Goal: Task Accomplishment & Management: Manage account settings

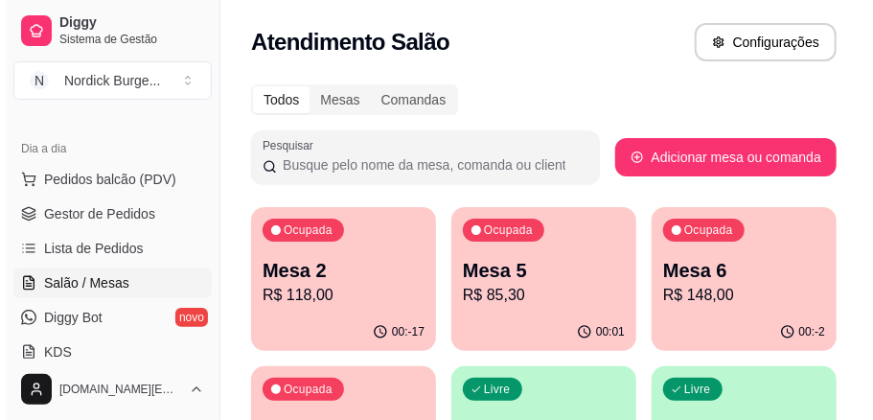
scroll to position [63, 0]
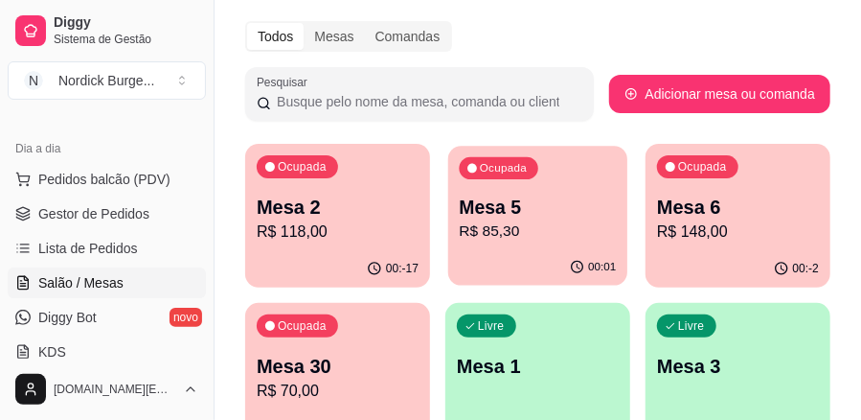
click at [510, 211] on p "Mesa 5" at bounding box center [538, 208] width 157 height 26
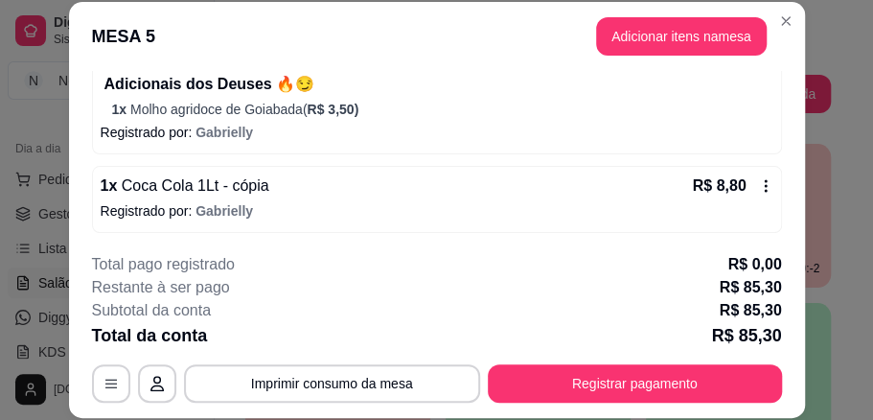
scroll to position [59, 0]
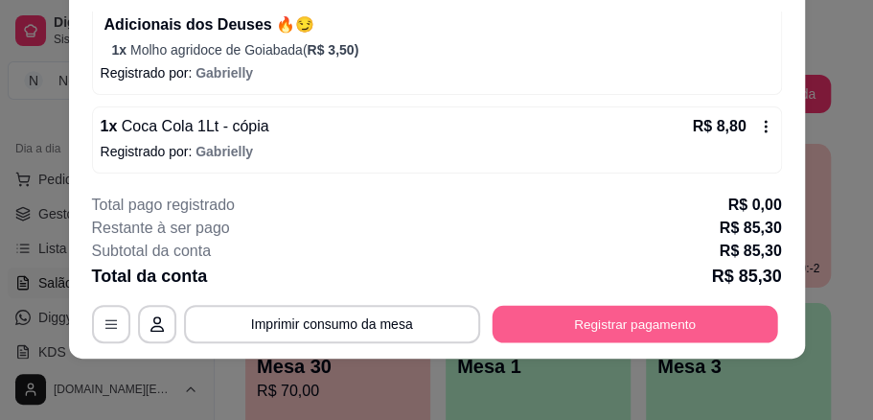
click at [584, 326] on button "Registrar pagamento" at bounding box center [635, 323] width 286 height 37
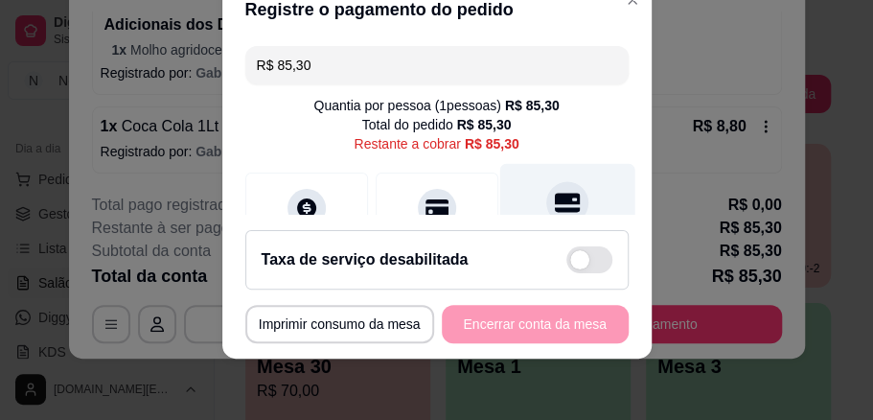
scroll to position [63, 0]
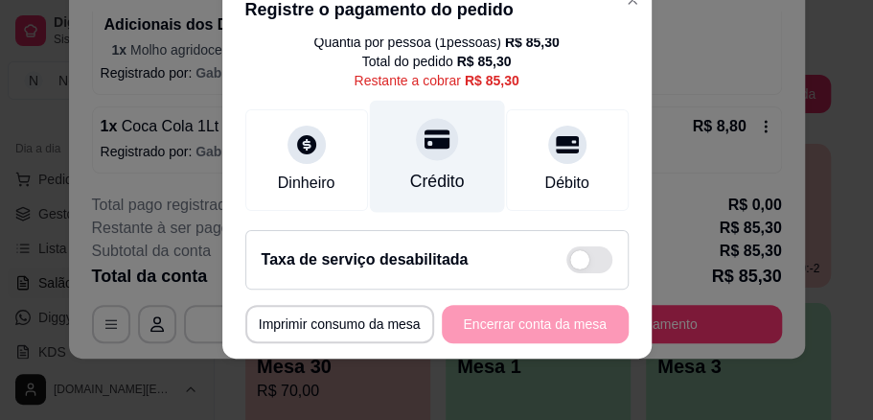
click at [419, 155] on div at bounding box center [437, 139] width 42 height 42
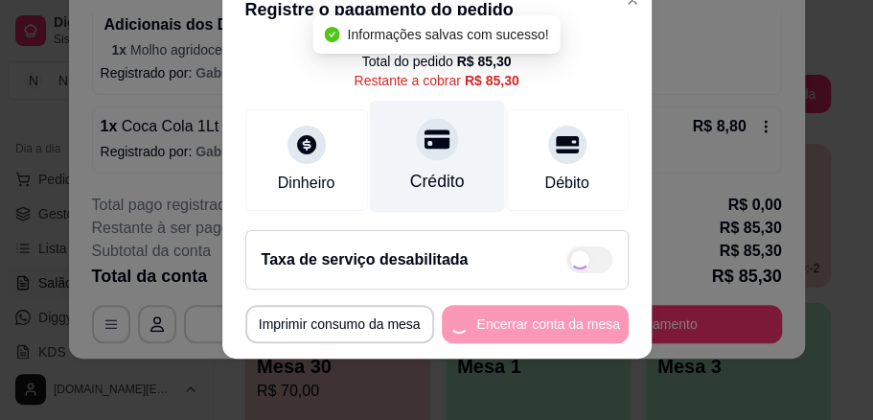
type input "R$ 0,00"
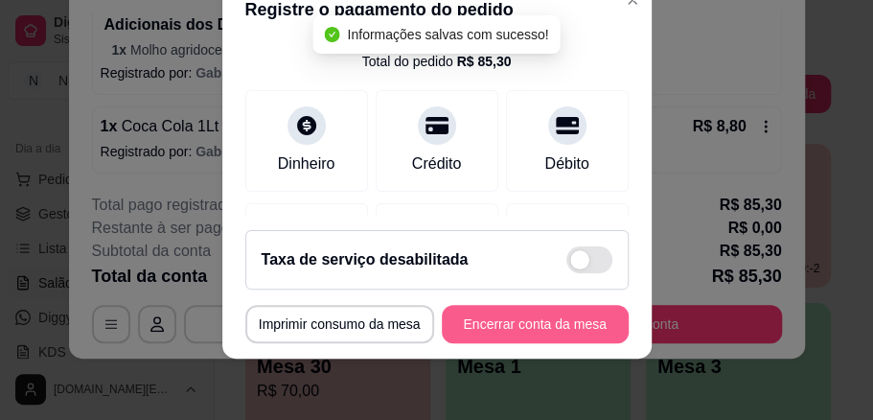
click at [563, 319] on button "Encerrar conta da mesa" at bounding box center [535, 324] width 187 height 38
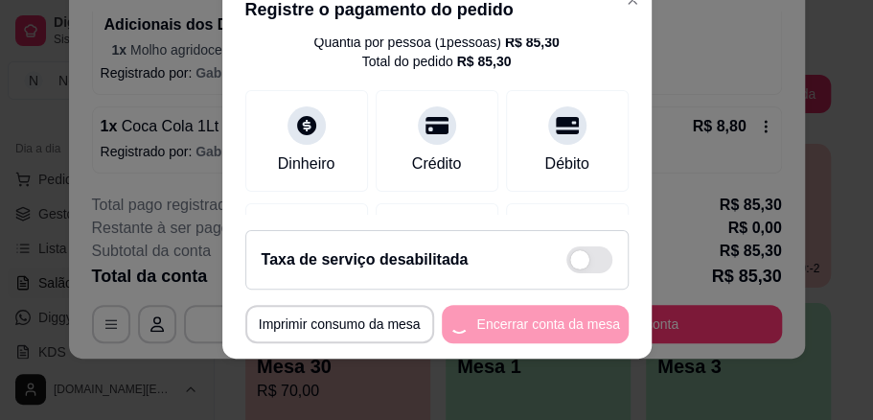
scroll to position [0, 0]
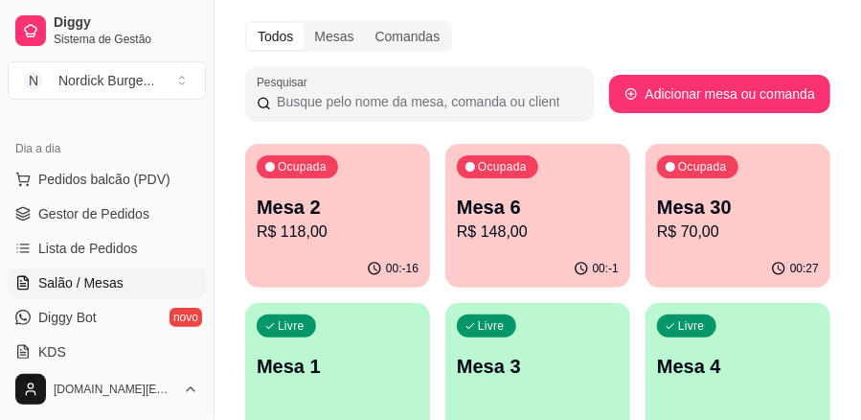
click at [757, 195] on p "Mesa 30" at bounding box center [738, 207] width 162 height 27
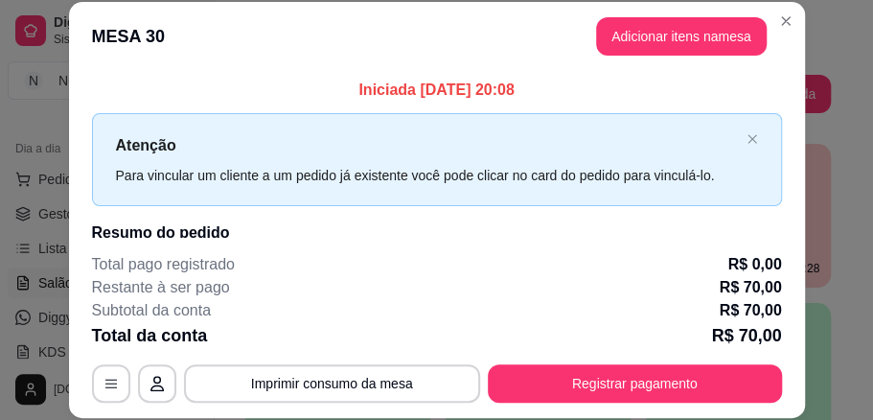
scroll to position [192, 0]
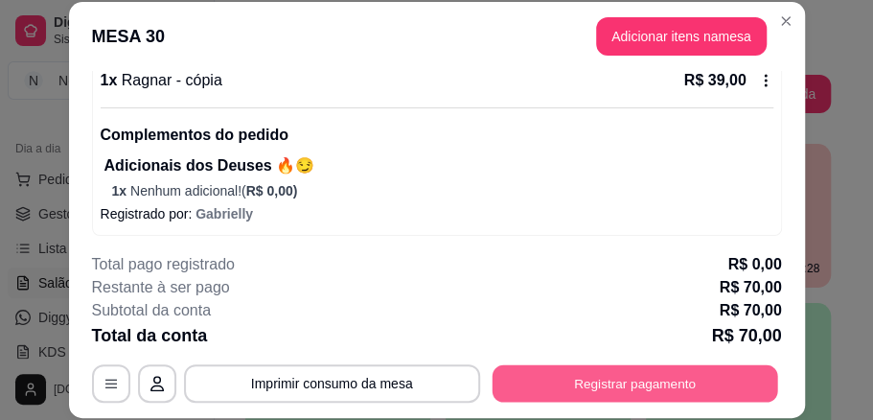
click at [627, 387] on button "Registrar pagamento" at bounding box center [635, 382] width 286 height 37
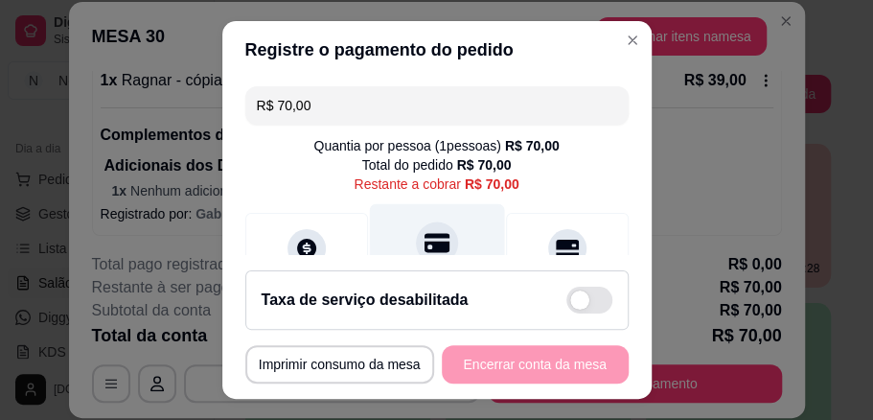
scroll to position [127, 0]
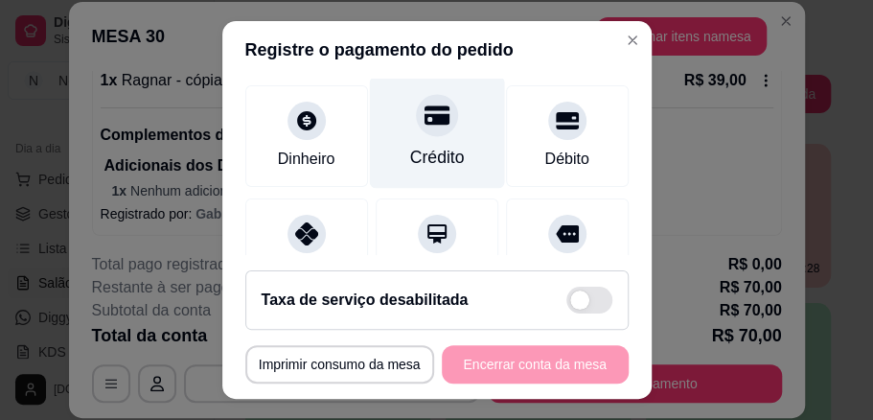
click at [428, 123] on icon at bounding box center [436, 114] width 25 height 19
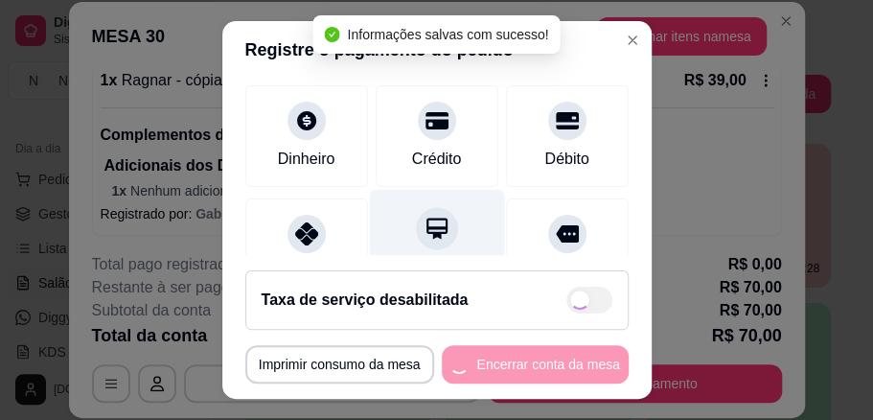
type input "R$ 0,00"
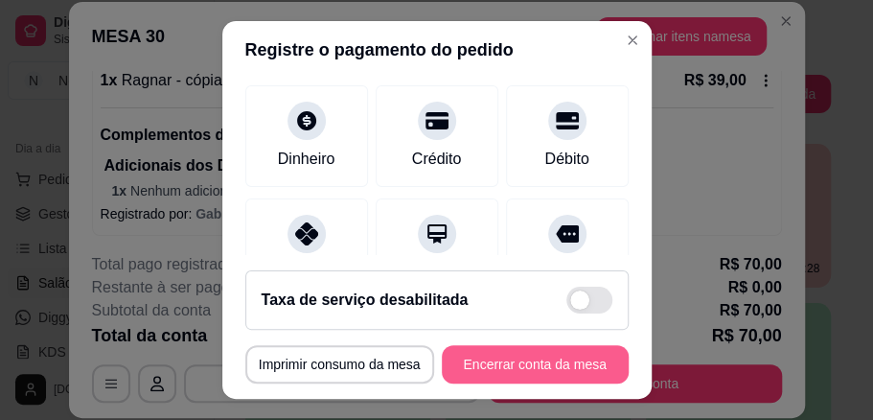
click at [497, 359] on button "Encerrar conta da mesa" at bounding box center [535, 364] width 187 height 38
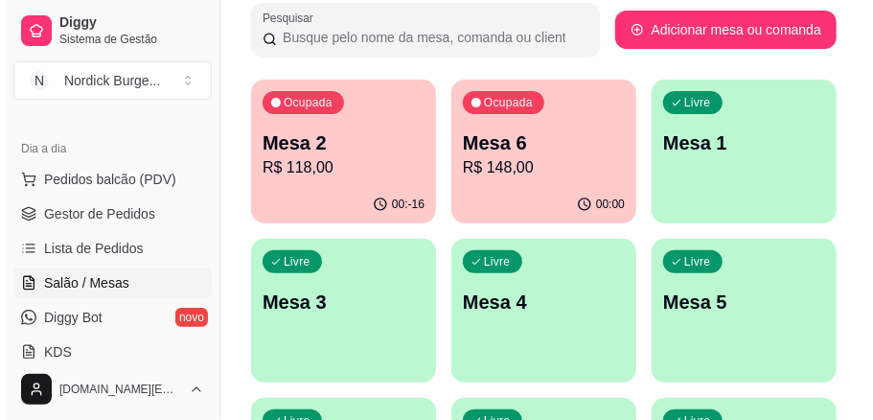
scroll to position [63, 0]
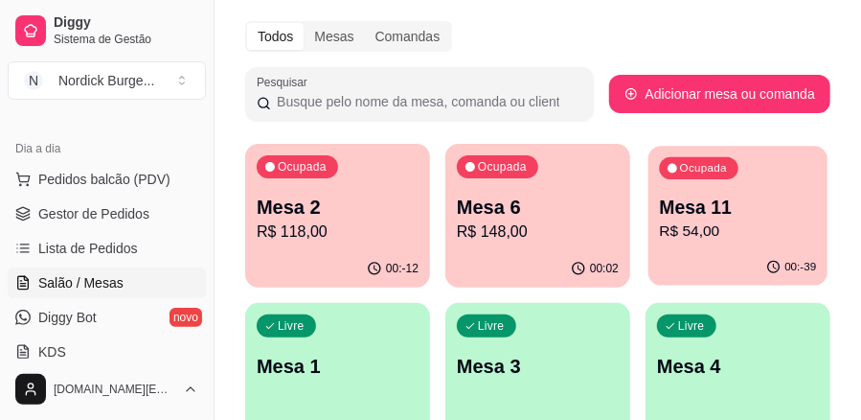
click at [699, 206] on p "Mesa 11" at bounding box center [738, 208] width 157 height 26
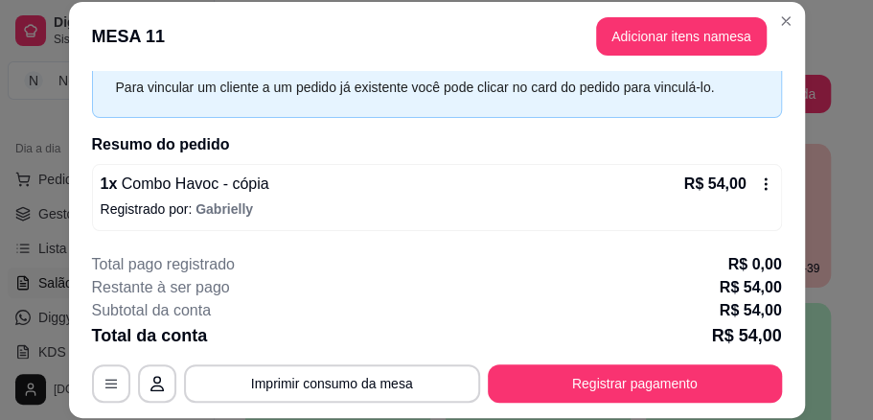
scroll to position [59, 0]
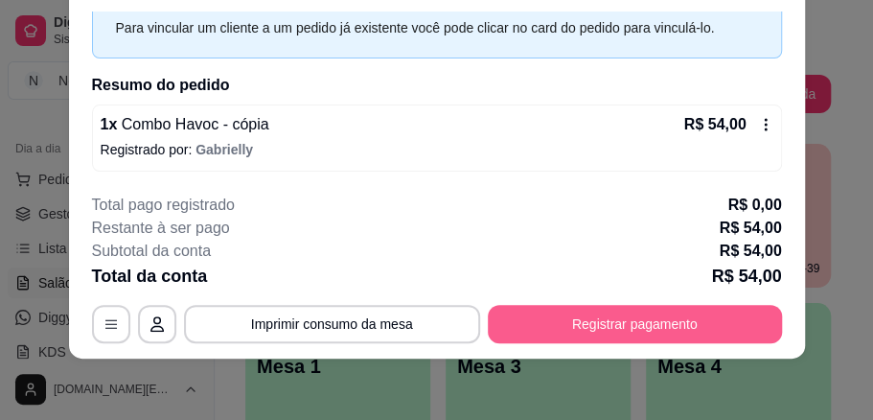
click at [560, 336] on button "Registrar pagamento" at bounding box center [635, 324] width 294 height 38
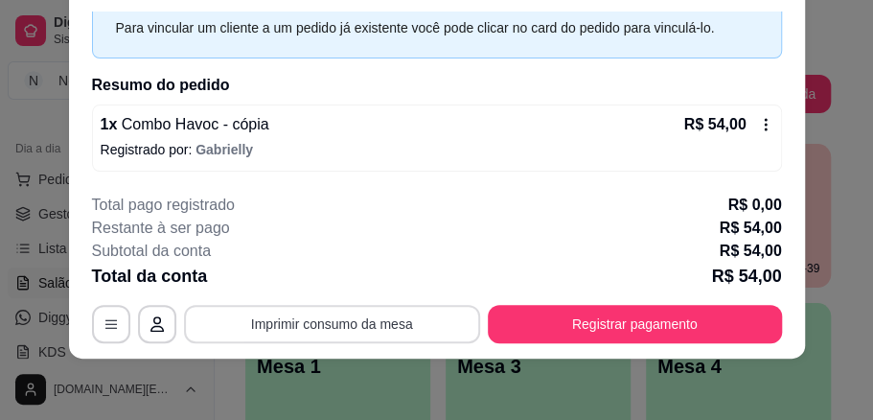
click at [351, 324] on button "Imprimir consumo da mesa" at bounding box center [332, 324] width 296 height 38
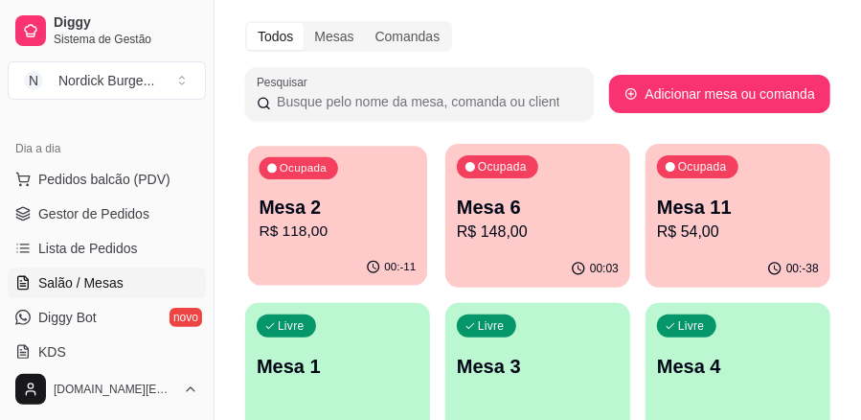
click at [355, 188] on div "Ocupada Mesa 2 R$ 118,00" at bounding box center [337, 197] width 179 height 103
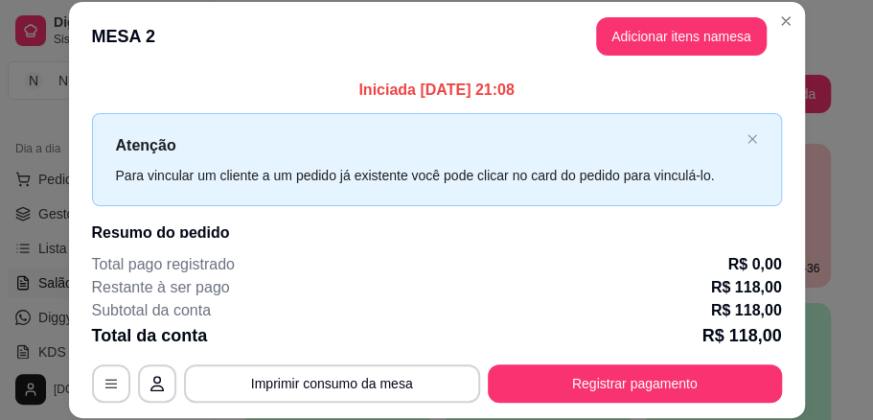
scroll to position [127, 0]
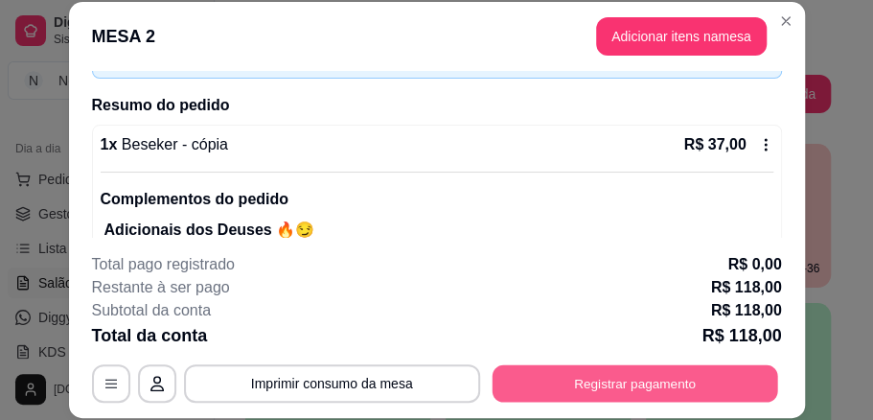
click at [584, 376] on button "Registrar pagamento" at bounding box center [635, 382] width 286 height 37
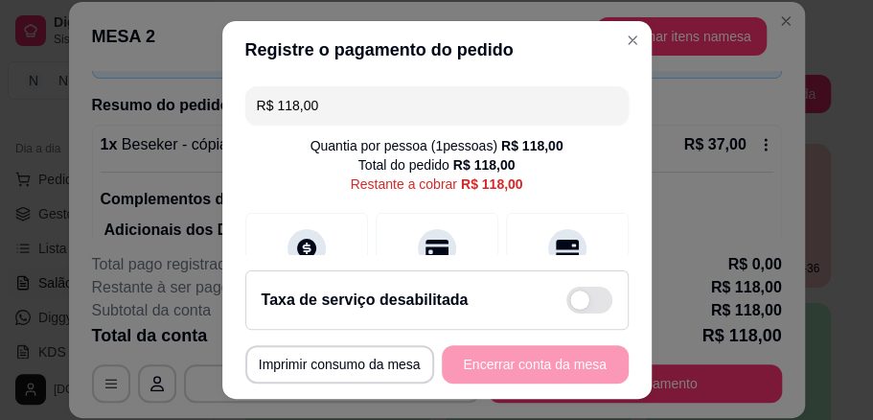
scroll to position [63, 0]
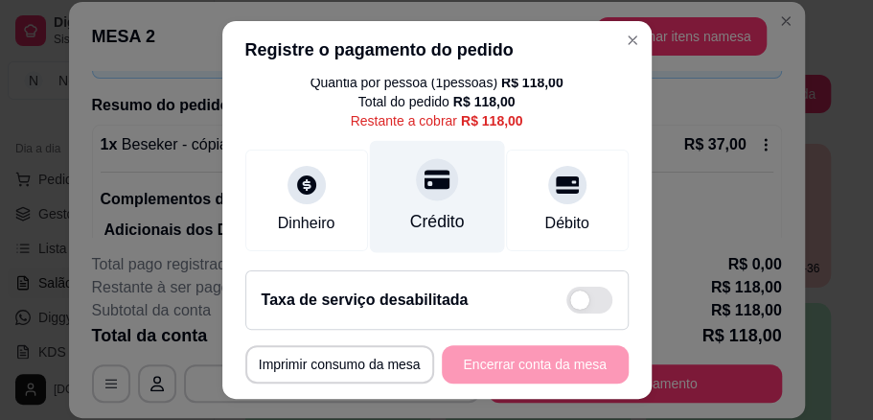
click at [424, 184] on icon at bounding box center [436, 179] width 25 height 19
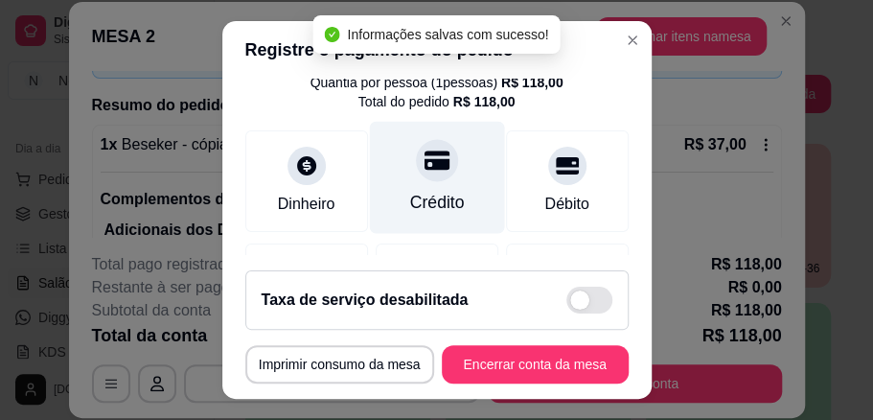
type input "R$ 0,00"
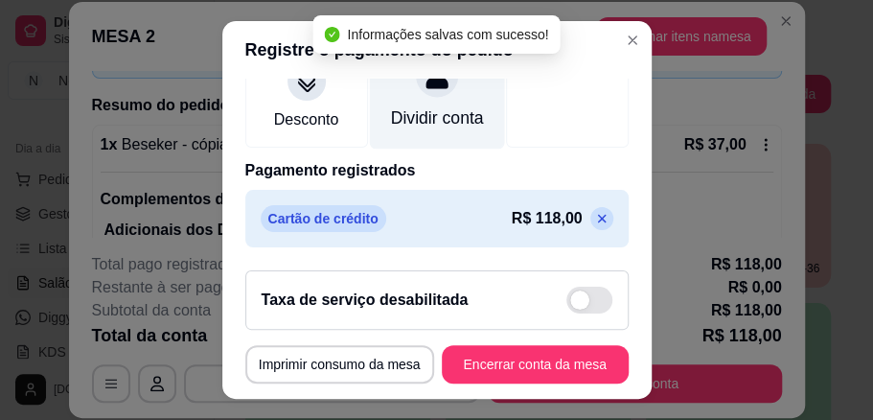
scroll to position [330, 0]
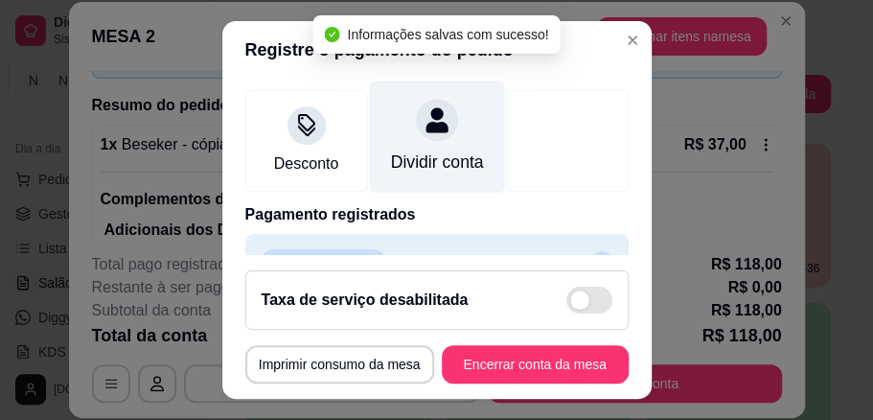
click at [410, 155] on div "Dividir conta" at bounding box center [436, 161] width 93 height 25
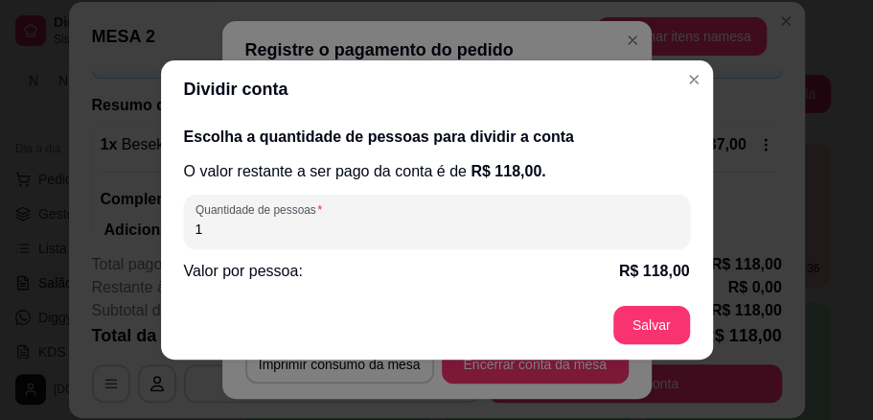
click at [243, 252] on div "Escolha a quantidade de pessoas para dividir a conta O valor restante a ser pag…" at bounding box center [437, 204] width 552 height 172
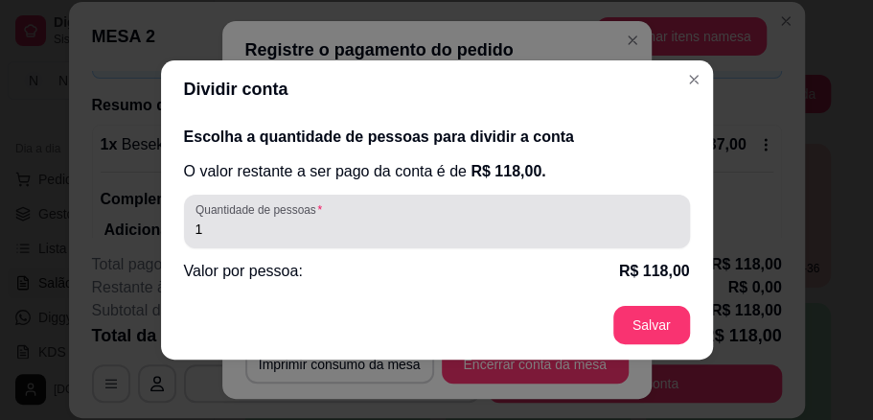
click at [242, 241] on div "Quantidade de pessoas 1" at bounding box center [437, 222] width 506 height 54
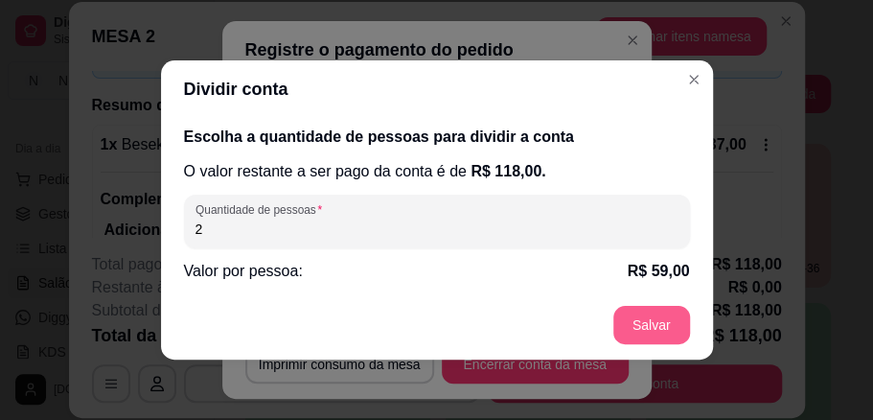
type input "2"
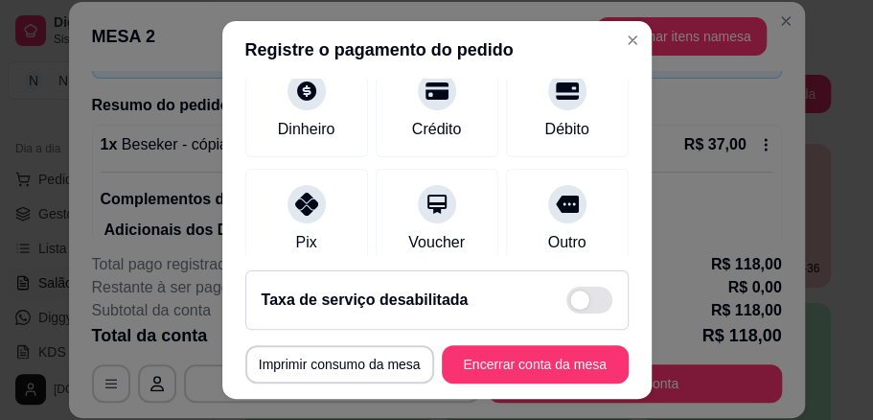
scroll to position [0, 0]
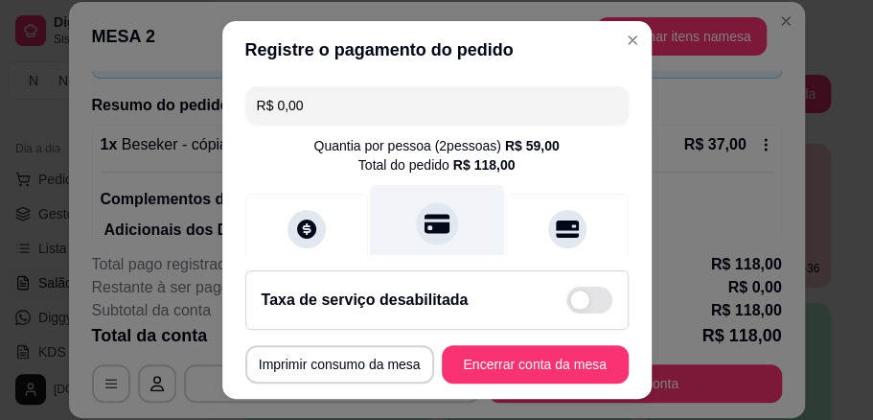
click at [427, 226] on icon at bounding box center [436, 223] width 25 height 19
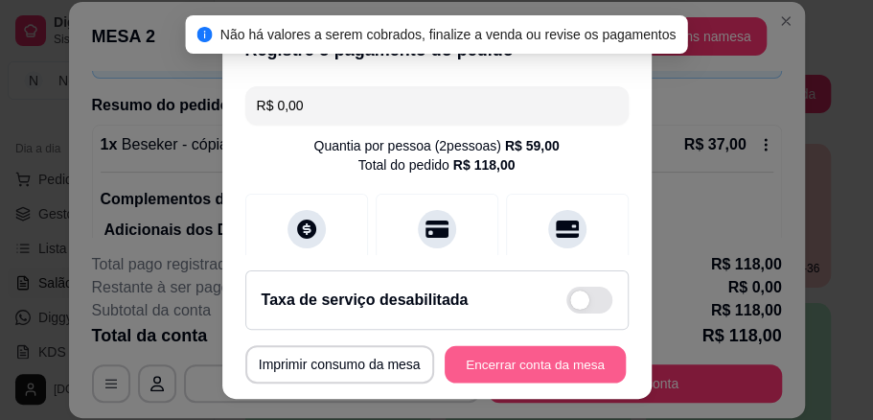
click at [551, 365] on button "Encerrar conta da mesa" at bounding box center [535, 364] width 181 height 37
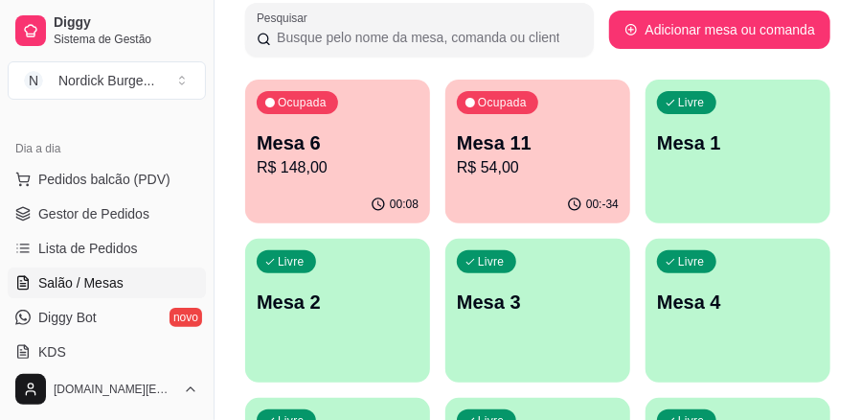
scroll to position [63, 0]
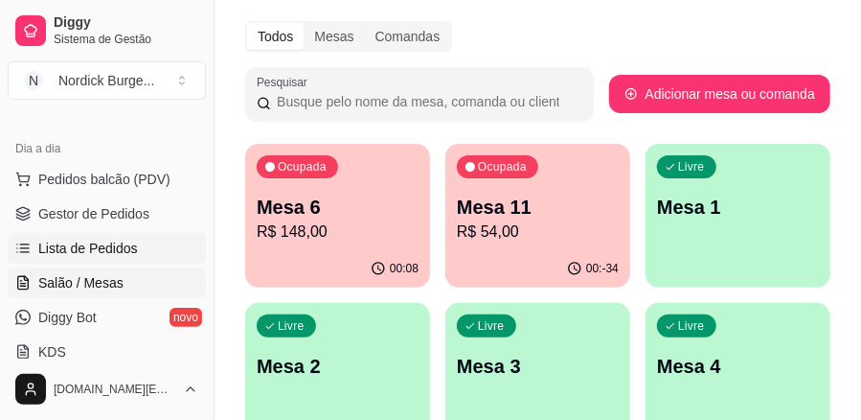
click at [102, 245] on span "Lista de Pedidos" at bounding box center [88, 248] width 100 height 19
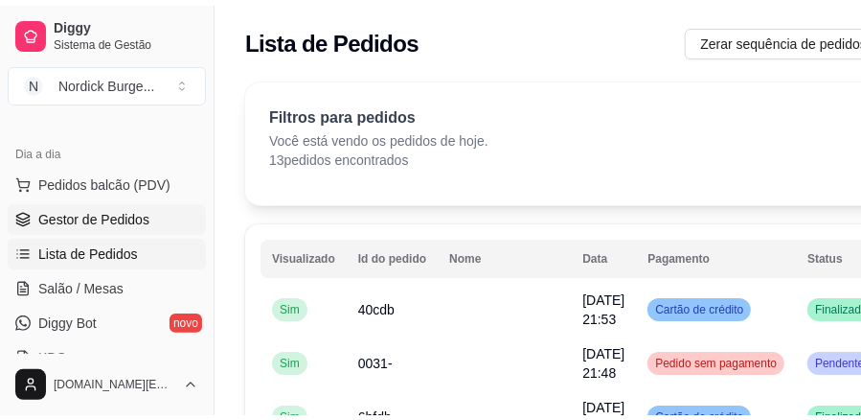
scroll to position [255, 0]
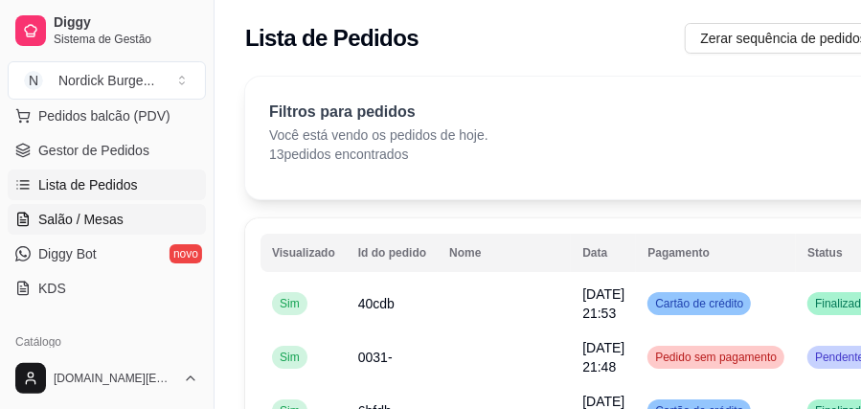
click at [77, 220] on span "Salão / Mesas" at bounding box center [80, 219] width 85 height 19
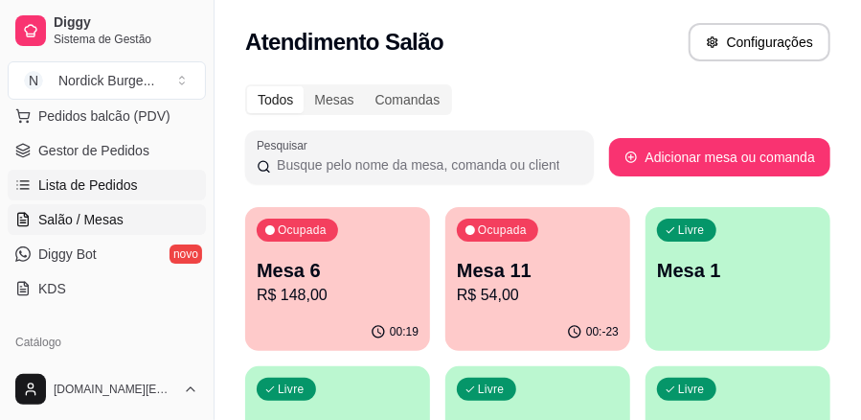
click at [83, 184] on span "Lista de Pedidos" at bounding box center [88, 184] width 100 height 19
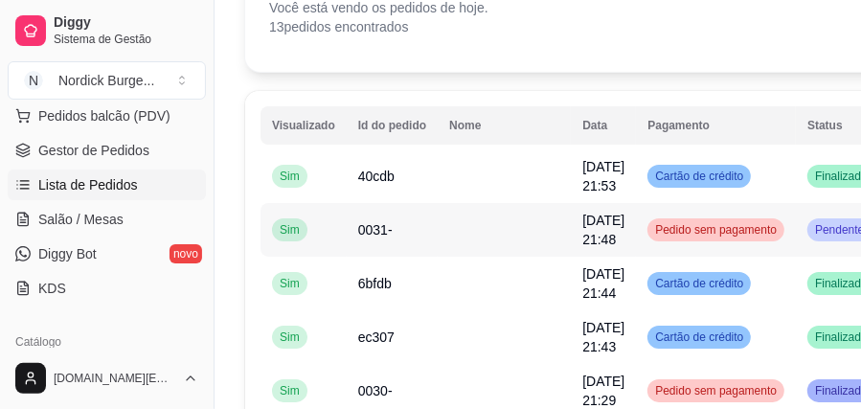
scroll to position [255, 0]
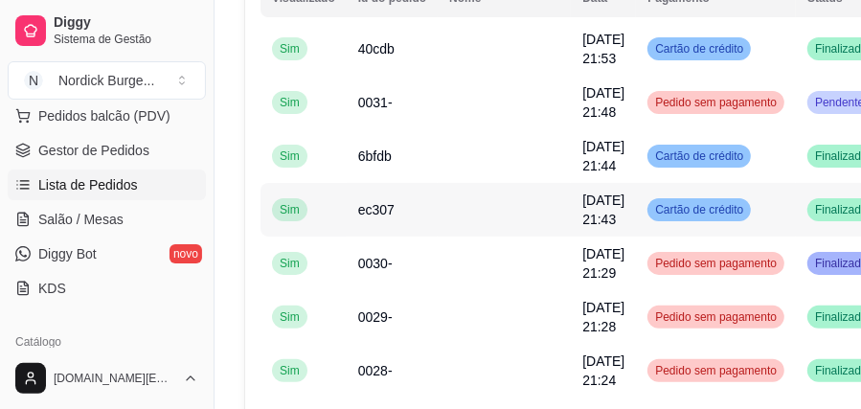
click at [425, 208] on td "ec307" at bounding box center [392, 210] width 91 height 54
click at [410, 159] on td "6bfdb" at bounding box center [392, 156] width 91 height 54
click at [394, 111] on td "0031-" at bounding box center [392, 103] width 91 height 54
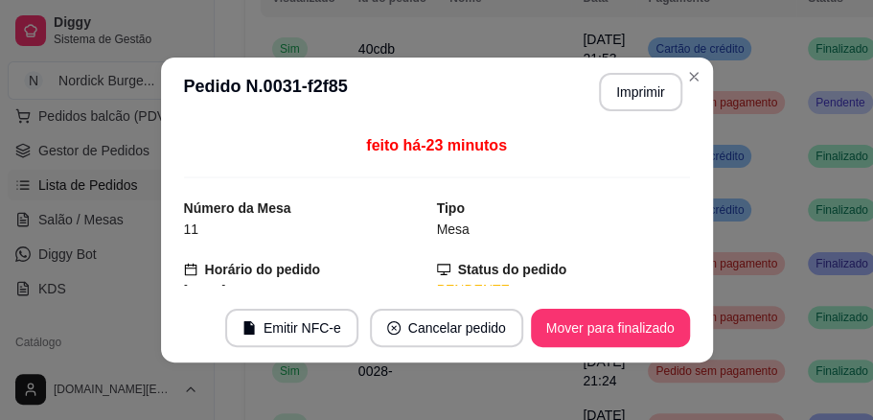
click at [397, 73] on header "**********" at bounding box center [437, 91] width 552 height 69
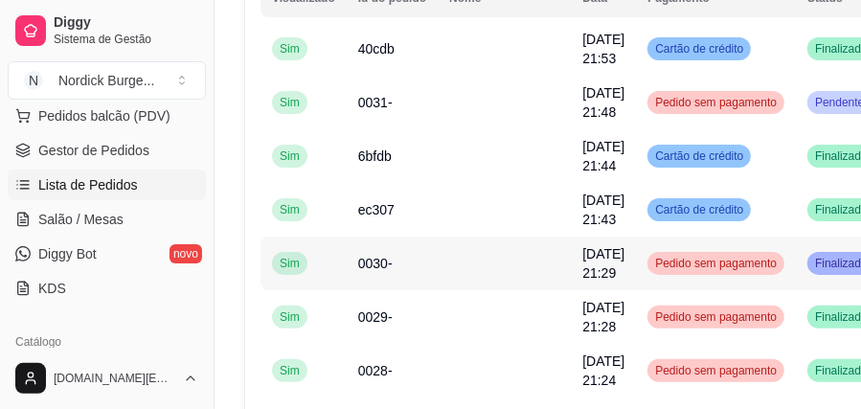
click at [390, 274] on td "0030-" at bounding box center [392, 264] width 91 height 54
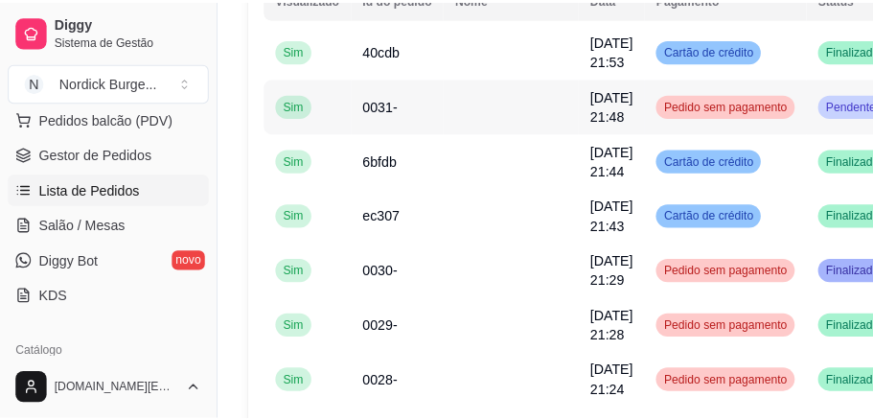
scroll to position [319, 0]
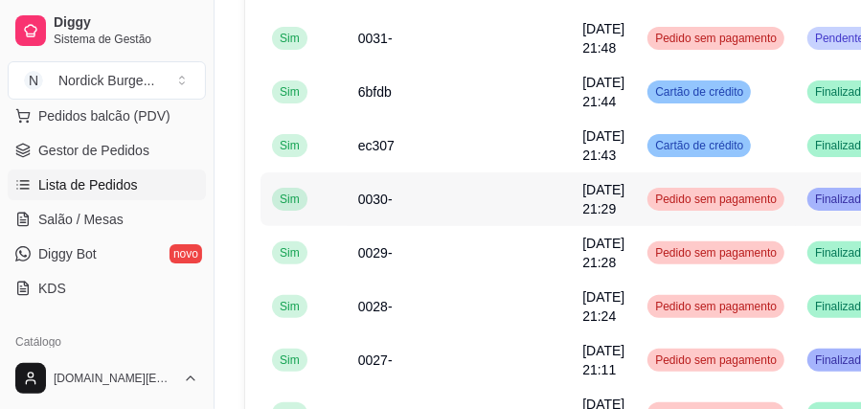
click at [390, 213] on td "0030-" at bounding box center [392, 199] width 91 height 54
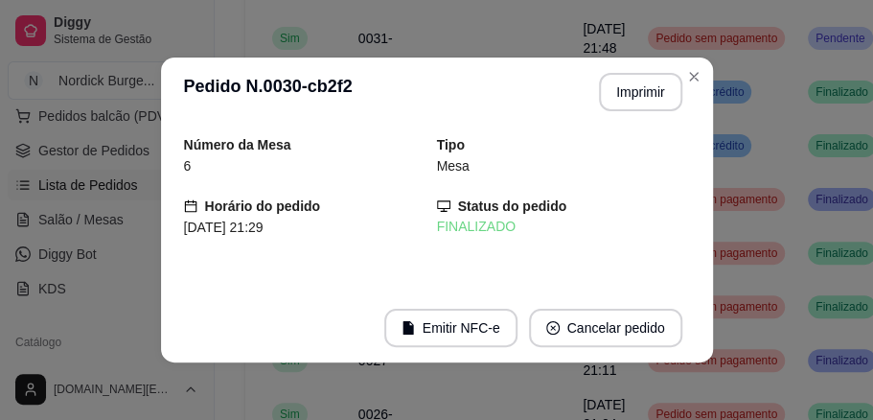
click at [391, 57] on header "**********" at bounding box center [437, 91] width 552 height 69
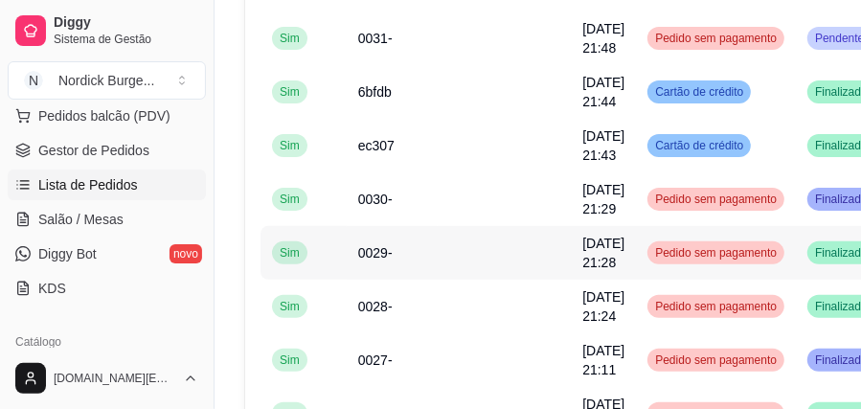
click at [410, 261] on td "0029-" at bounding box center [392, 253] width 91 height 54
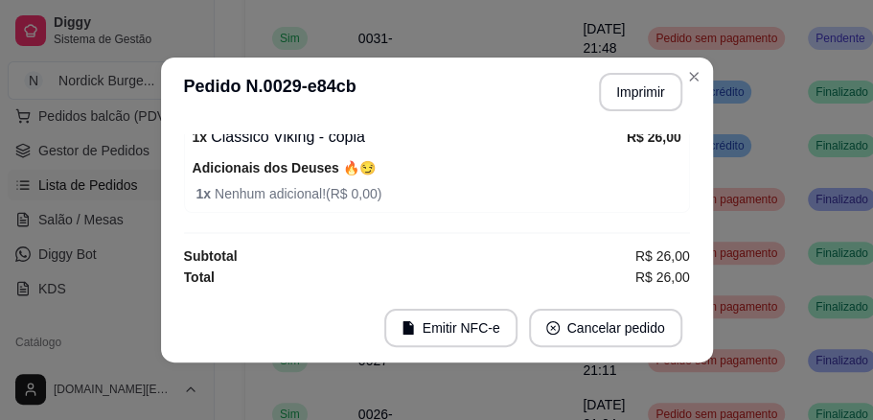
scroll to position [4, 0]
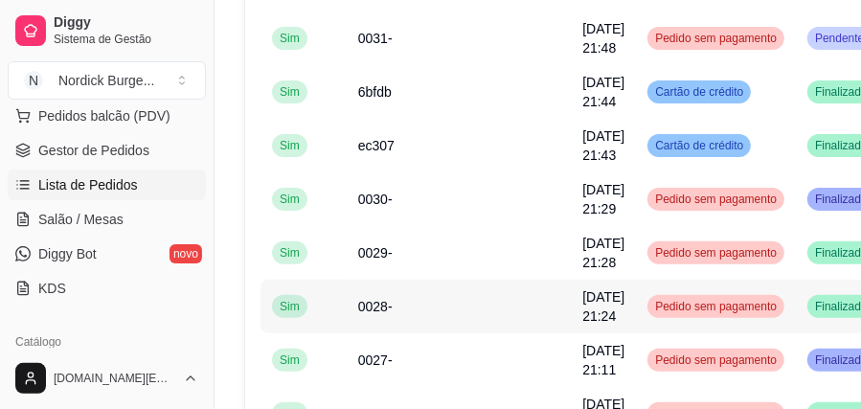
click at [408, 306] on td "0028-" at bounding box center [392, 307] width 91 height 54
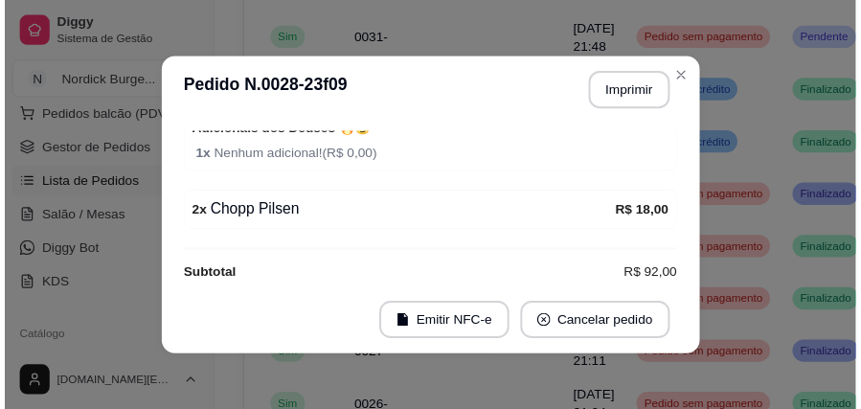
scroll to position [404, 0]
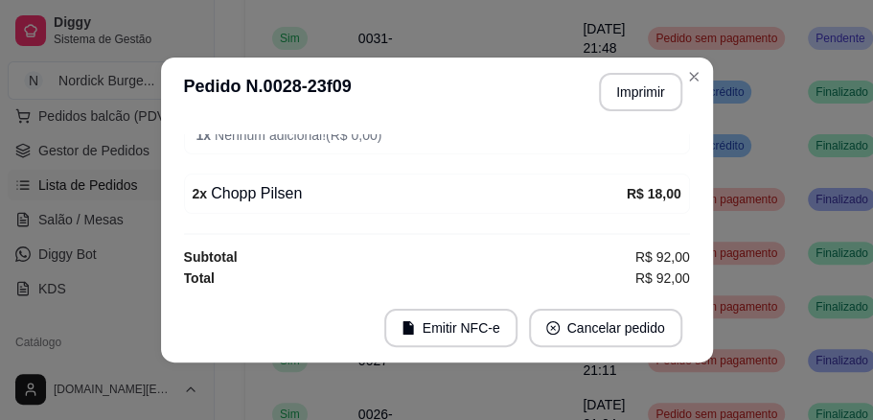
click at [701, 110] on header "**********" at bounding box center [437, 91] width 552 height 69
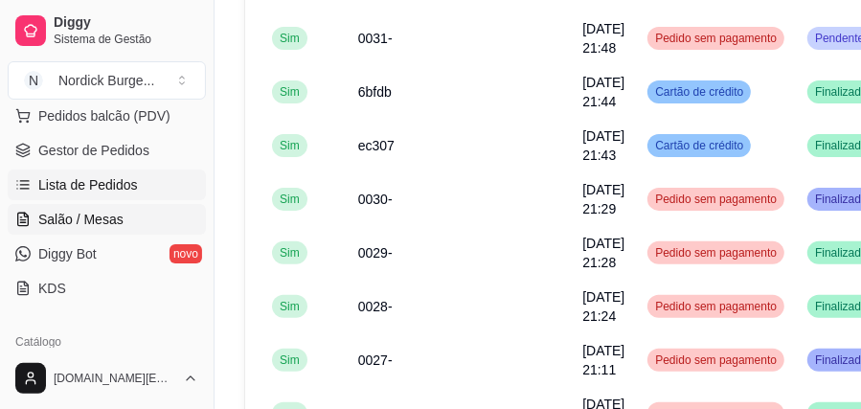
click at [66, 214] on span "Salão / Mesas" at bounding box center [80, 219] width 85 height 19
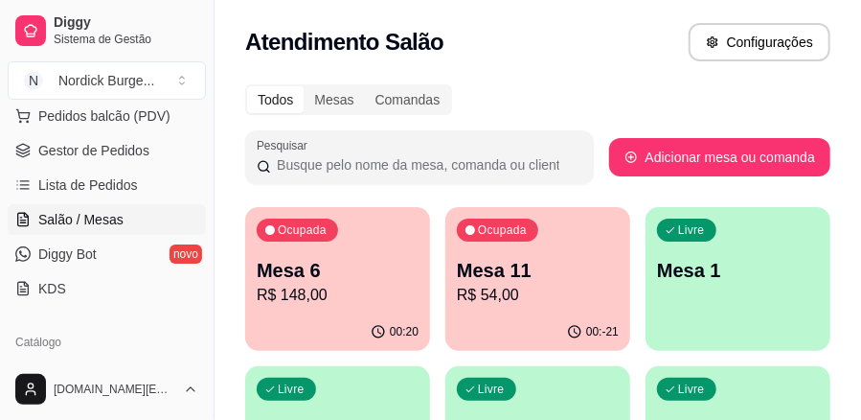
click at [365, 276] on p "Mesa 6" at bounding box center [338, 270] width 162 height 27
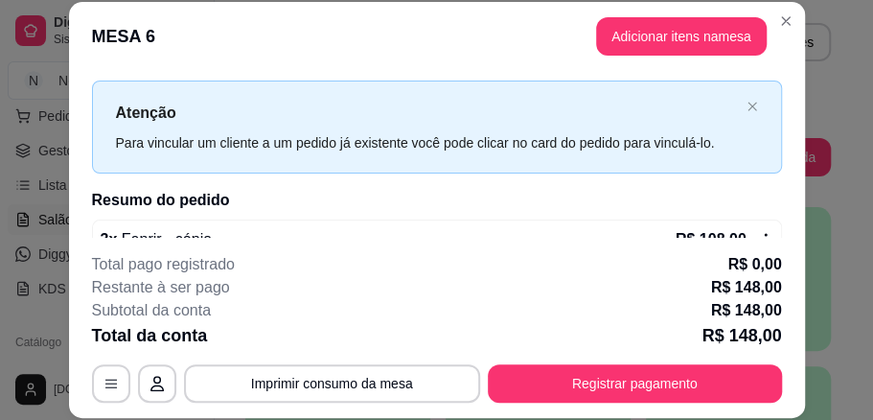
scroll to position [59, 0]
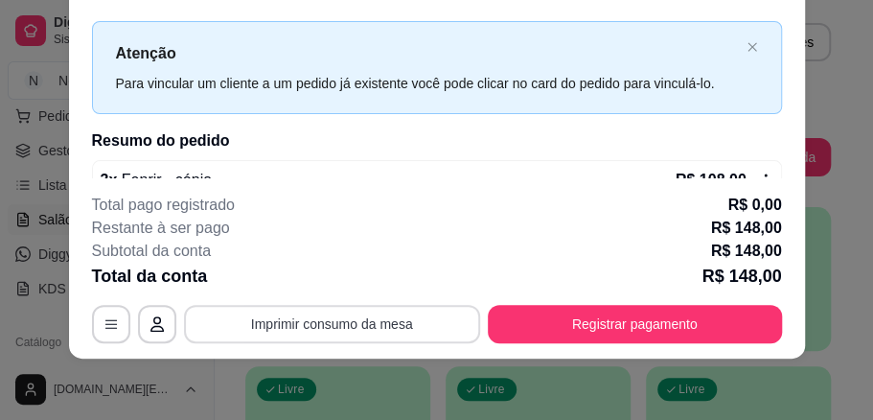
click at [399, 326] on button "Imprimir consumo da mesa" at bounding box center [332, 324] width 296 height 38
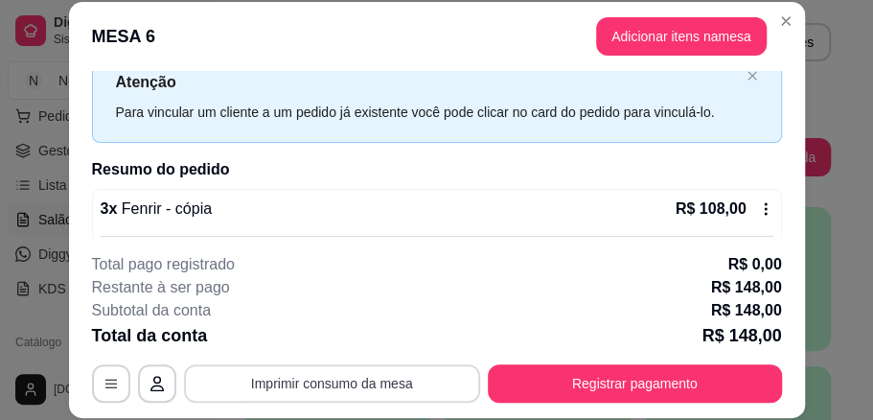
scroll to position [0, 0]
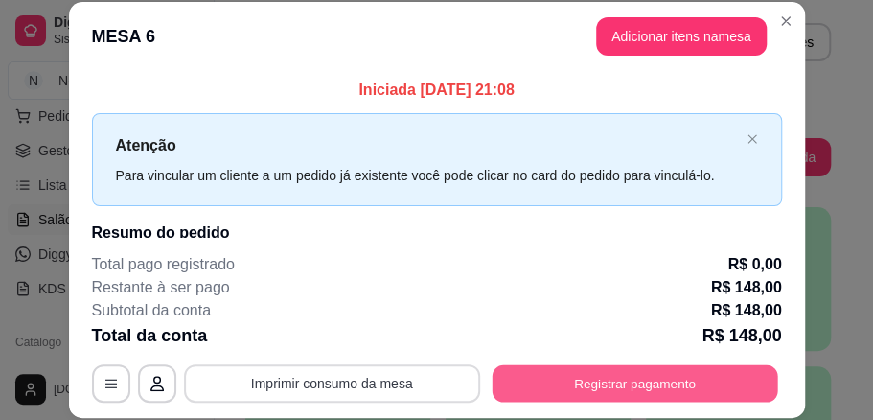
click at [551, 387] on button "Registrar pagamento" at bounding box center [635, 382] width 286 height 37
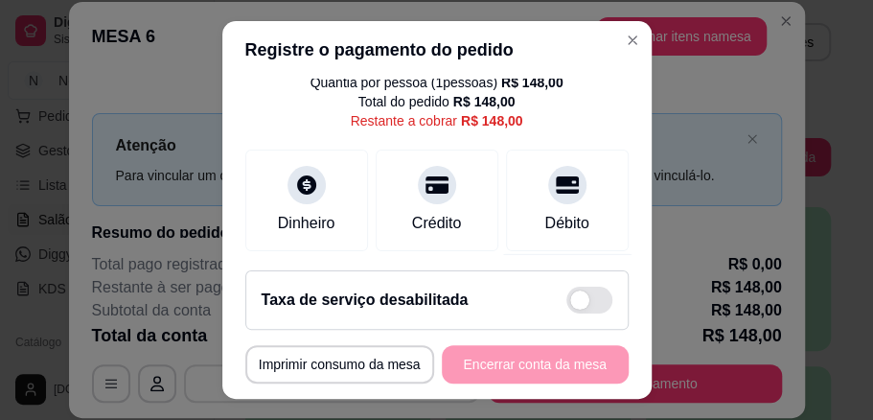
scroll to position [127, 0]
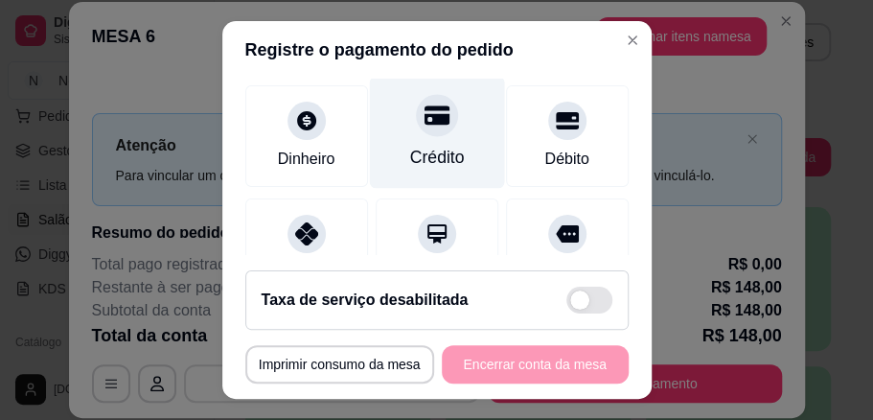
click at [424, 125] on icon at bounding box center [436, 115] width 25 height 25
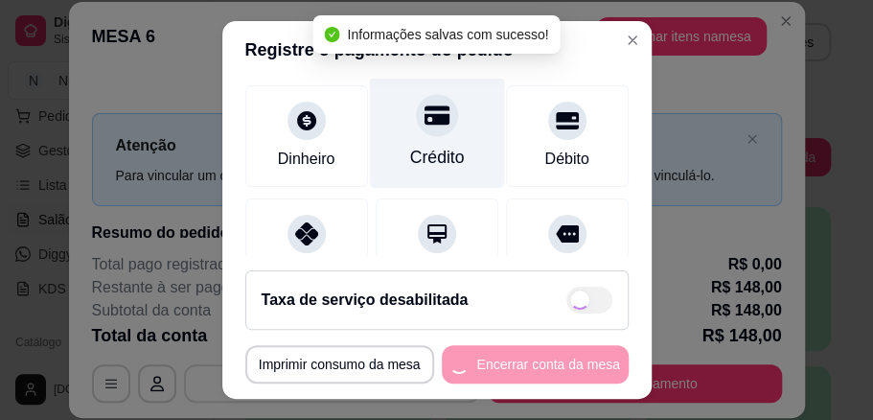
type input "R$ 0,00"
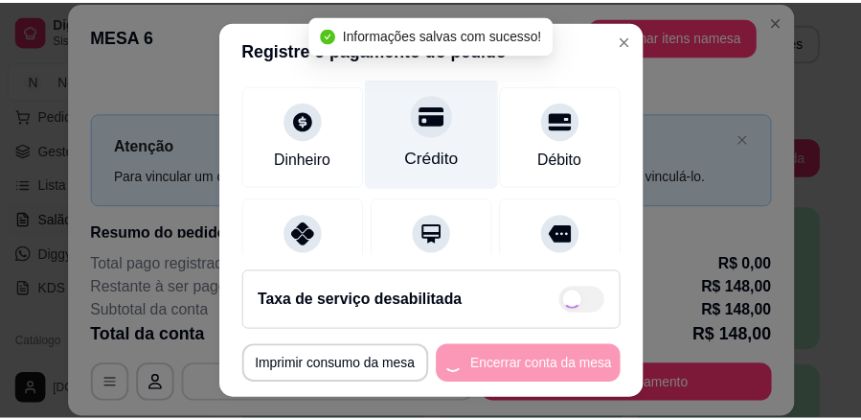
scroll to position [108, 0]
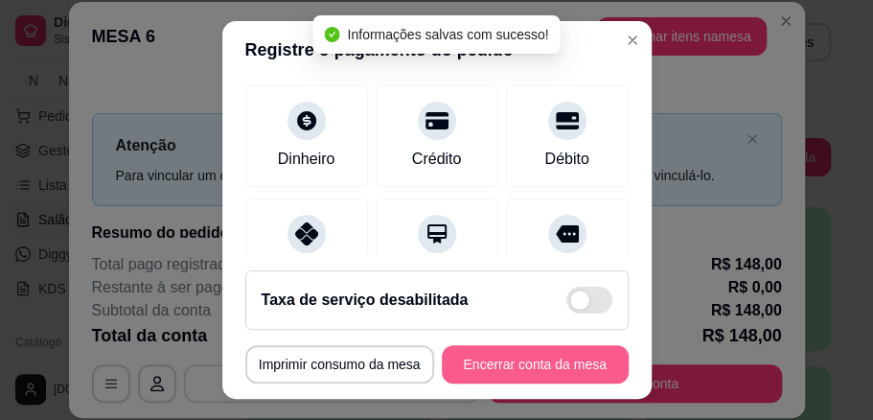
click at [469, 364] on button "Encerrar conta da mesa" at bounding box center [535, 364] width 187 height 38
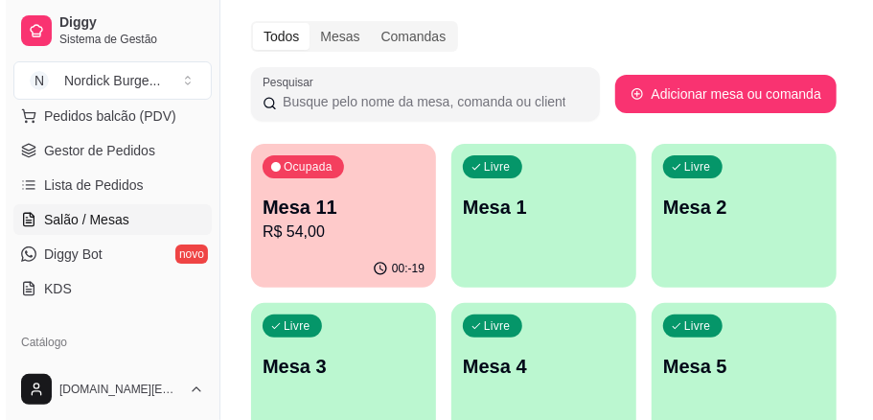
scroll to position [127, 0]
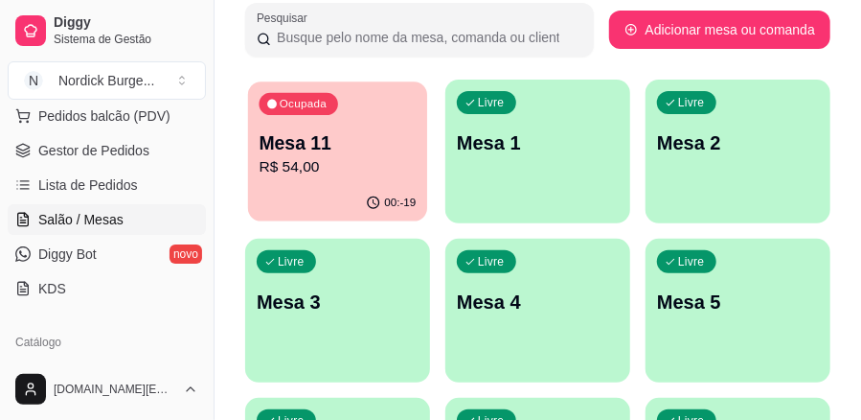
click at [347, 141] on p "Mesa 11" at bounding box center [338, 143] width 157 height 26
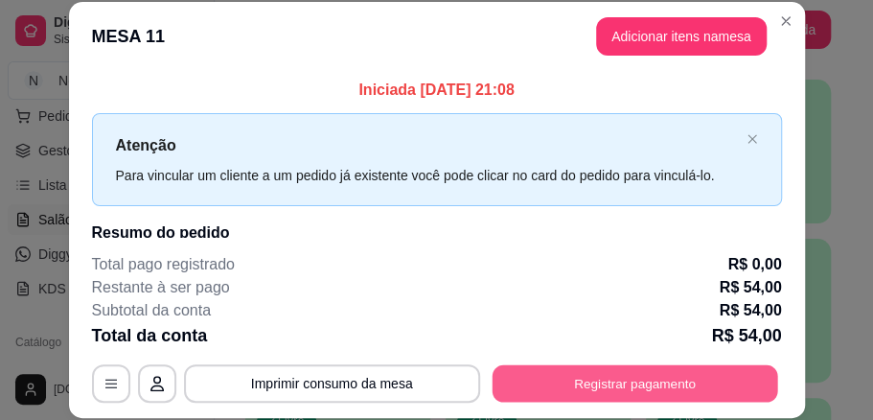
click at [598, 391] on button "Registrar pagamento" at bounding box center [635, 382] width 286 height 37
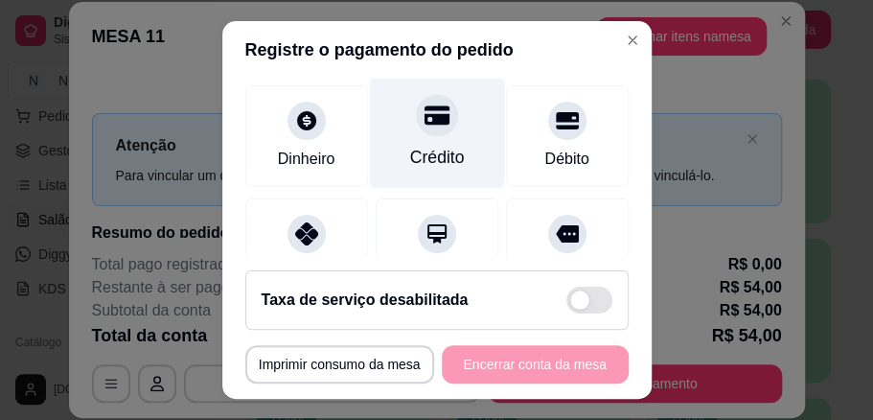
scroll to position [313, 0]
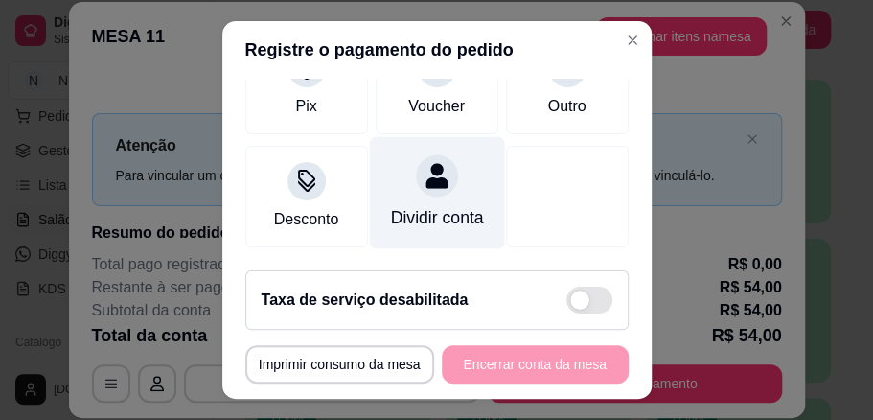
click at [403, 205] on div "Dividir conta" at bounding box center [436, 217] width 93 height 25
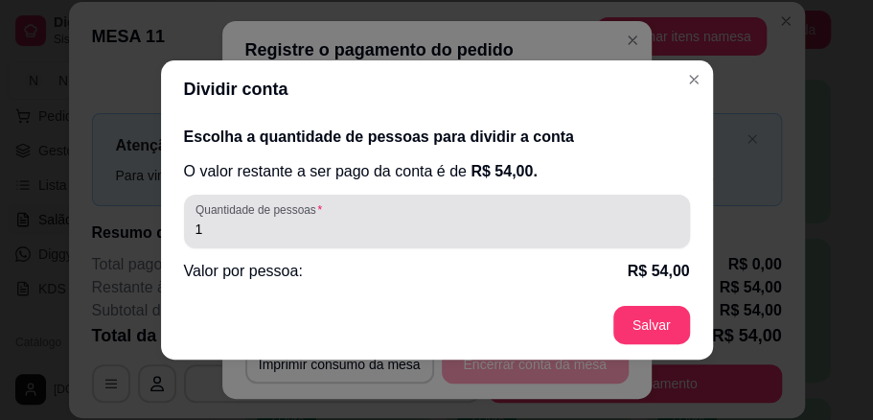
click at [247, 241] on div "Quantidade de pessoas 1" at bounding box center [437, 222] width 506 height 54
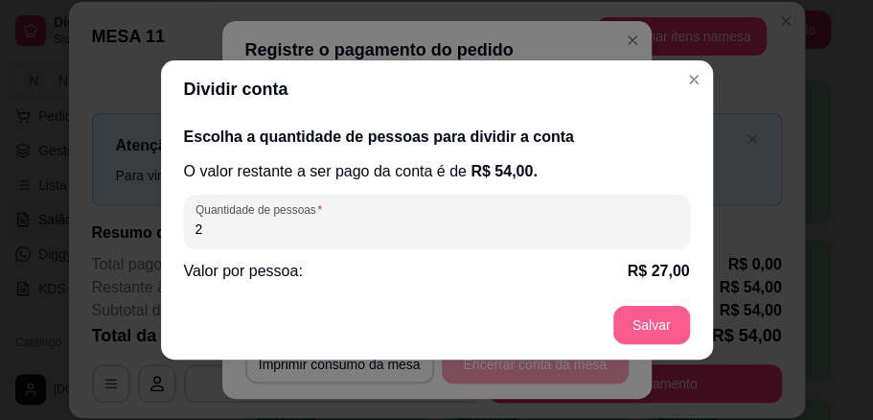
type input "2"
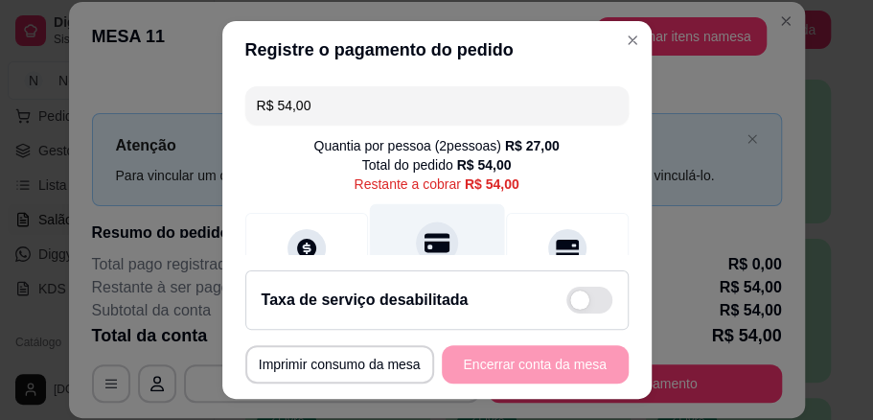
scroll to position [127, 0]
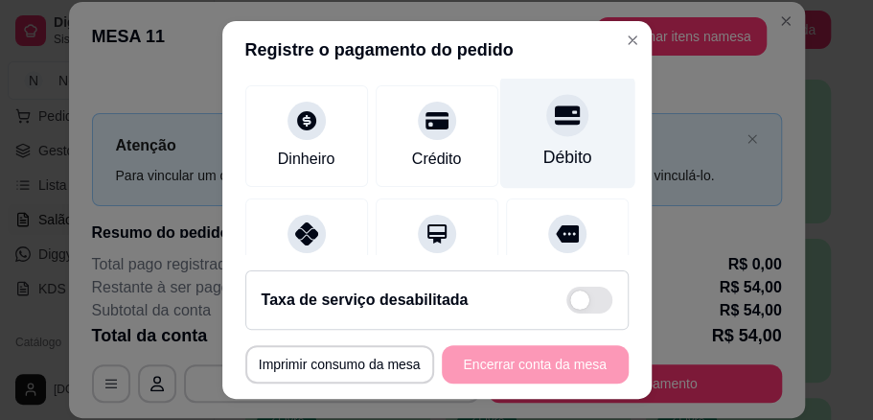
click at [554, 123] on icon at bounding box center [566, 114] width 25 height 19
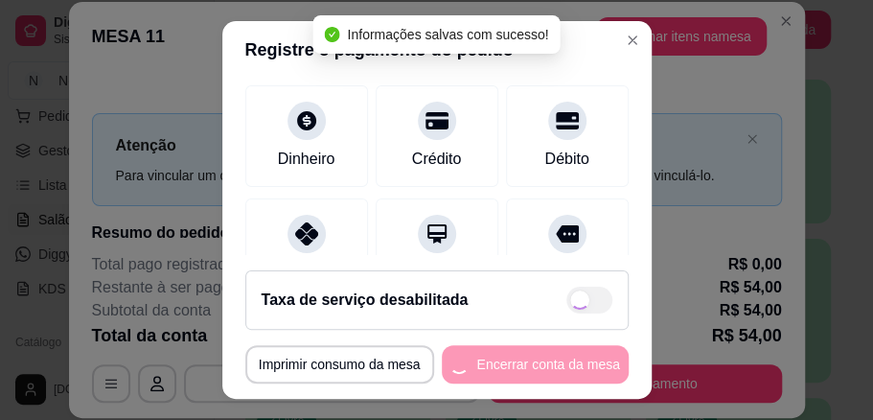
type input "R$ 0,00"
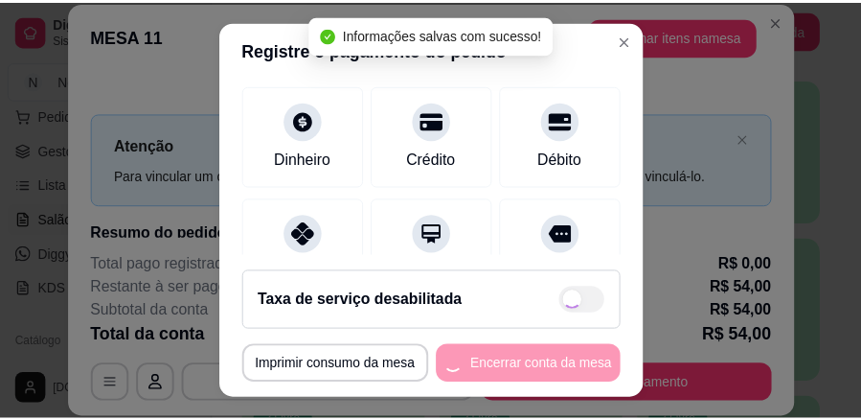
scroll to position [108, 0]
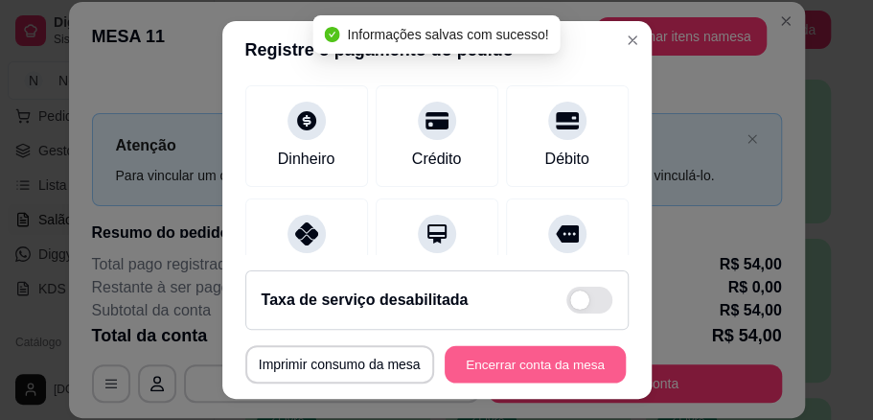
click at [531, 370] on button "Encerrar conta da mesa" at bounding box center [535, 364] width 181 height 37
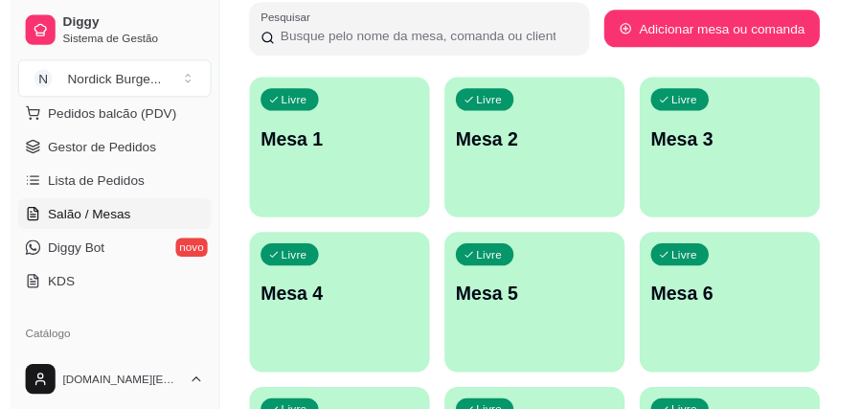
scroll to position [0, 0]
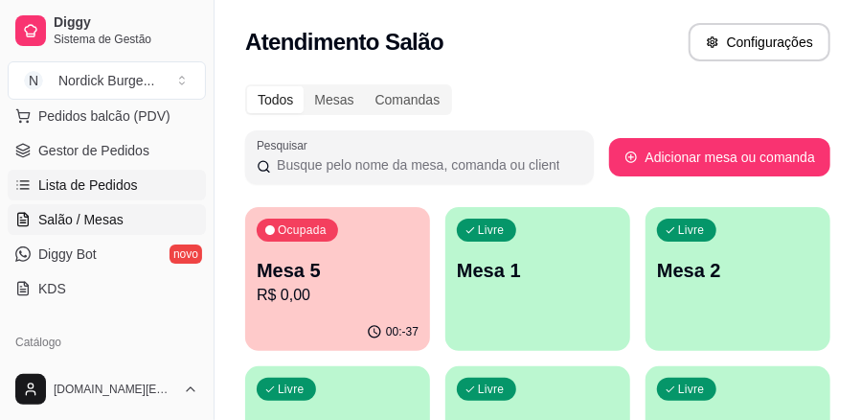
click at [80, 182] on span "Lista de Pedidos" at bounding box center [88, 184] width 100 height 19
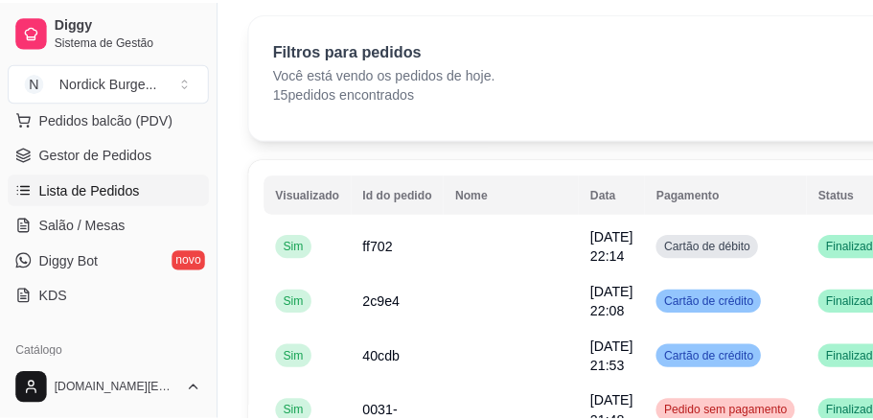
scroll to position [127, 0]
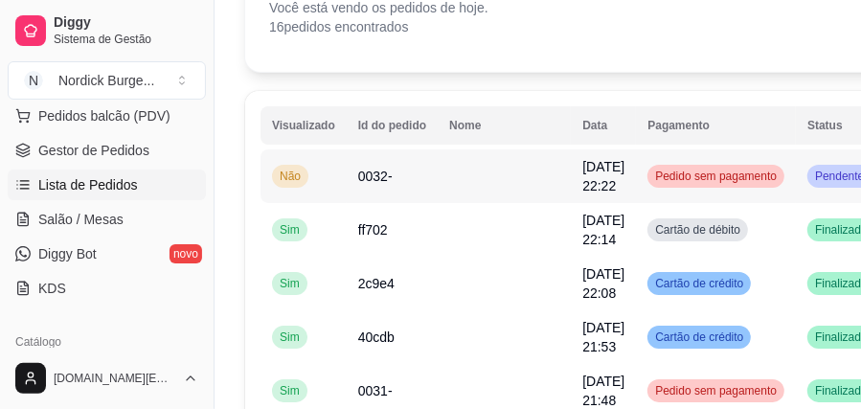
click at [318, 182] on td "Não" at bounding box center [304, 176] width 86 height 54
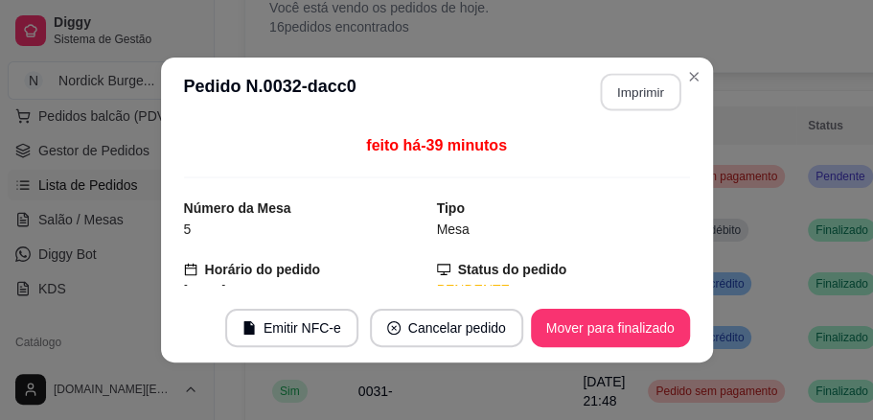
click at [606, 83] on button "Imprimir" at bounding box center [640, 92] width 80 height 37
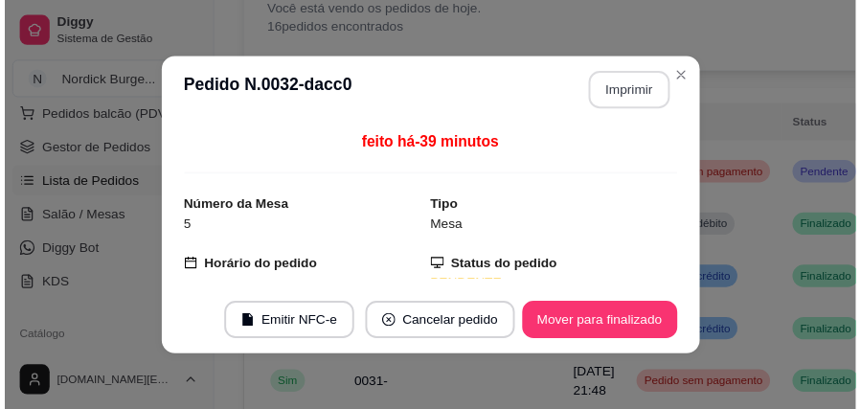
scroll to position [0, 0]
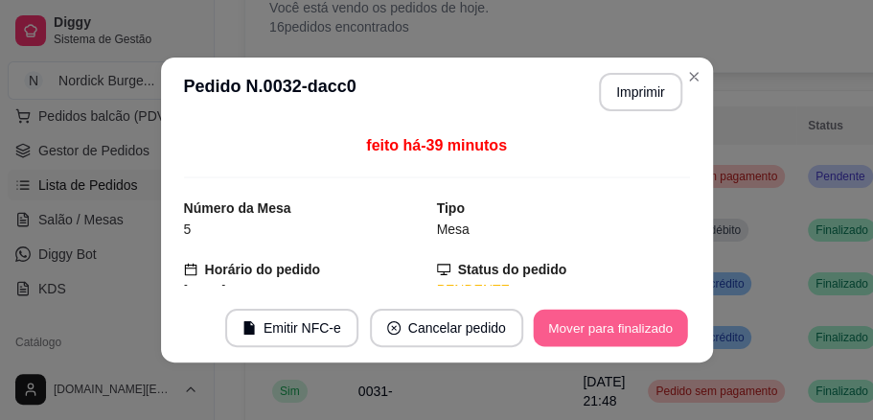
click at [636, 332] on button "Mover para finalizado" at bounding box center [610, 327] width 154 height 37
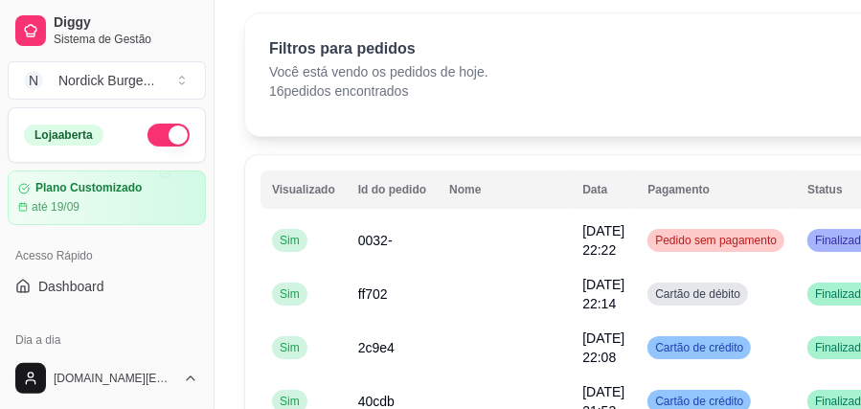
scroll to position [127, 0]
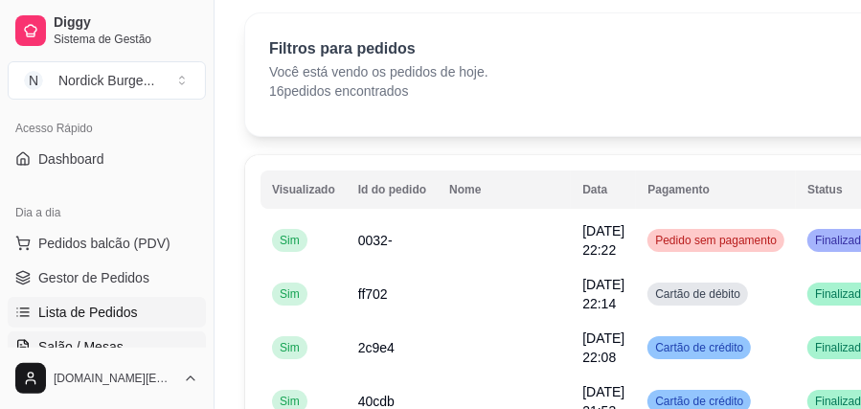
click at [101, 337] on span "Salão / Mesas" at bounding box center [80, 346] width 85 height 19
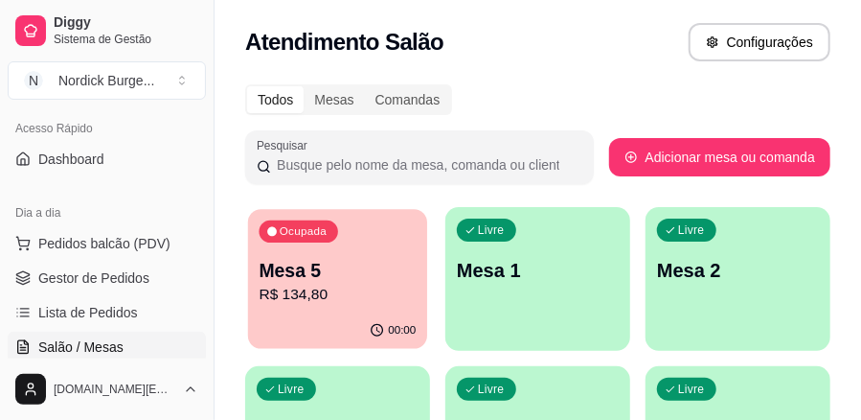
click at [332, 277] on p "Mesa 5" at bounding box center [338, 271] width 157 height 26
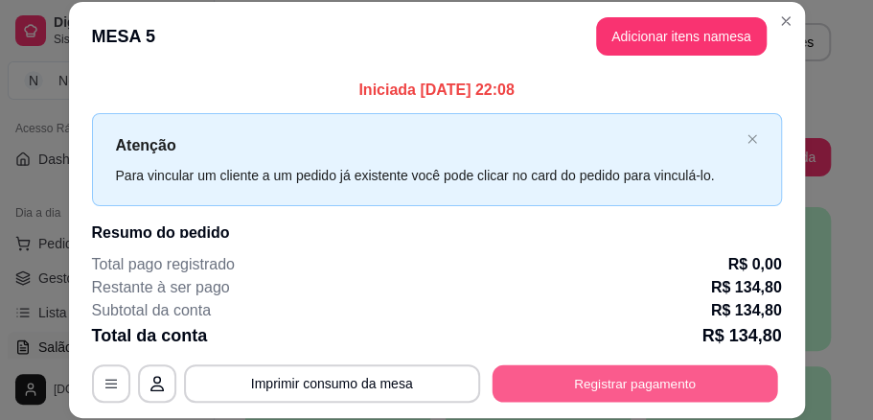
click at [538, 372] on button "Registrar pagamento" at bounding box center [635, 382] width 286 height 37
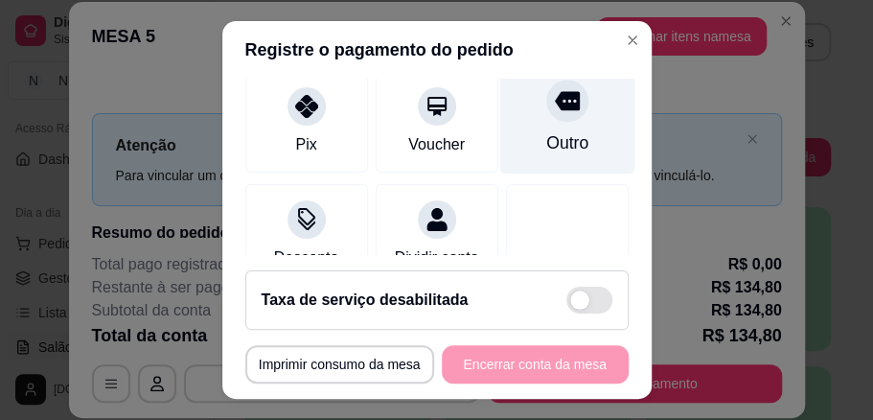
scroll to position [127, 0]
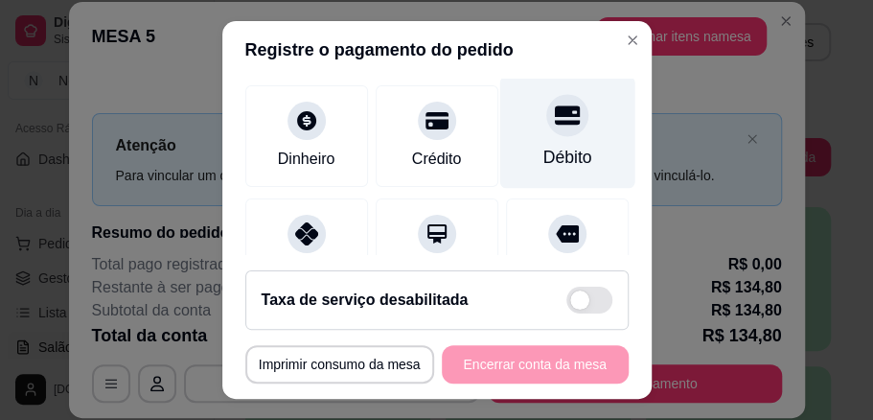
click at [554, 113] on icon at bounding box center [566, 114] width 25 height 19
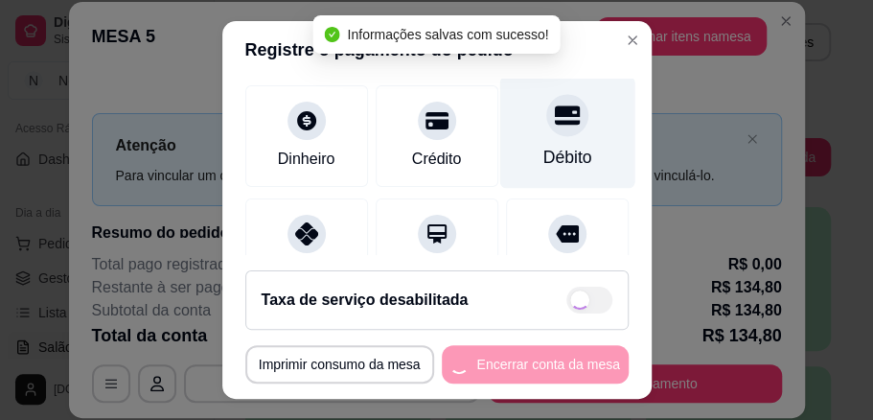
type input "R$ 0,00"
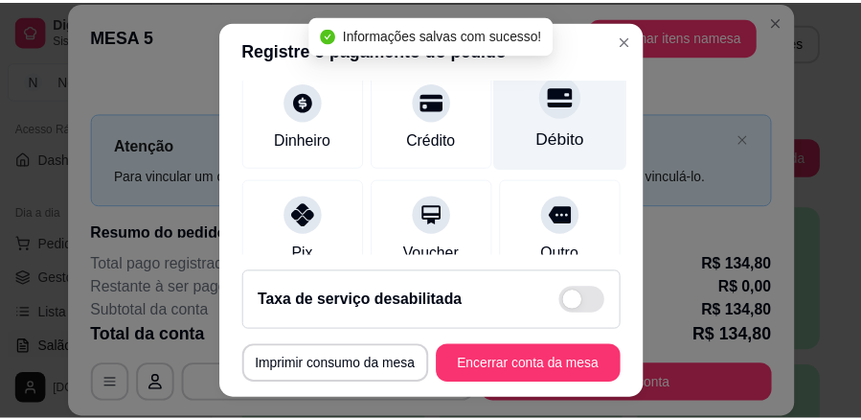
scroll to position [108, 0]
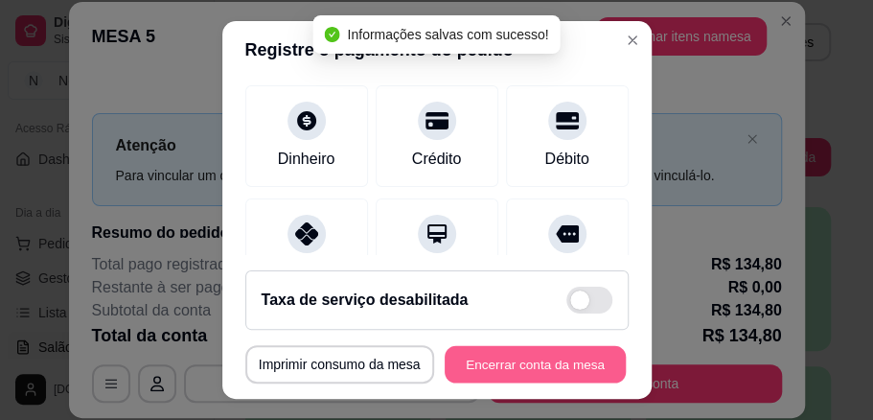
click at [559, 359] on button "Encerrar conta da mesa" at bounding box center [535, 364] width 181 height 37
